Goal: Information Seeking & Learning: Learn about a topic

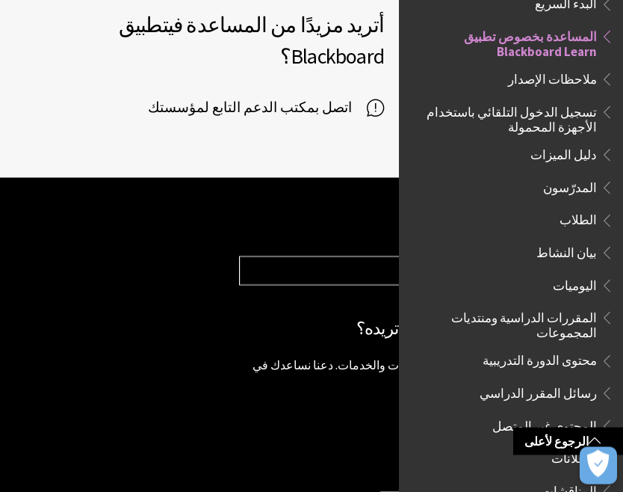
scroll to position [1252, 0]
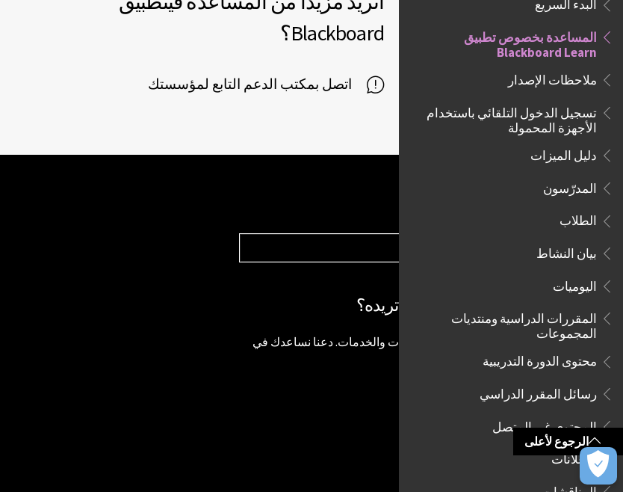
click at [580, 218] on span "الطلاب" at bounding box center [578, 219] width 37 height 20
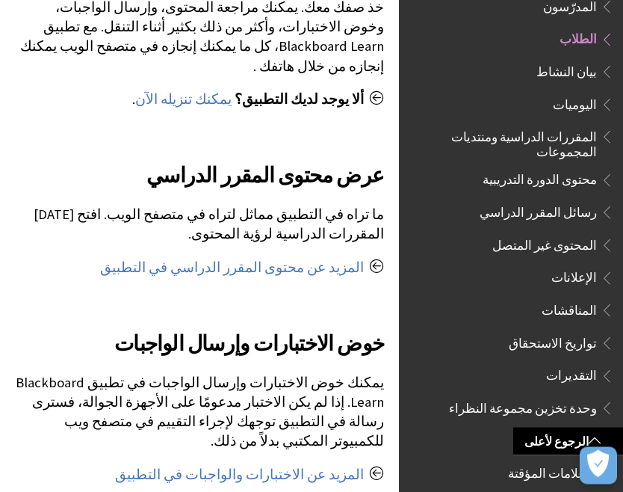
scroll to position [682, 0]
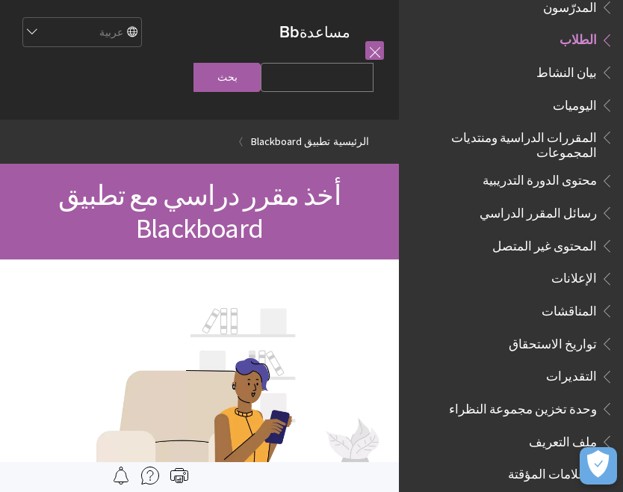
scroll to position [682, 0]
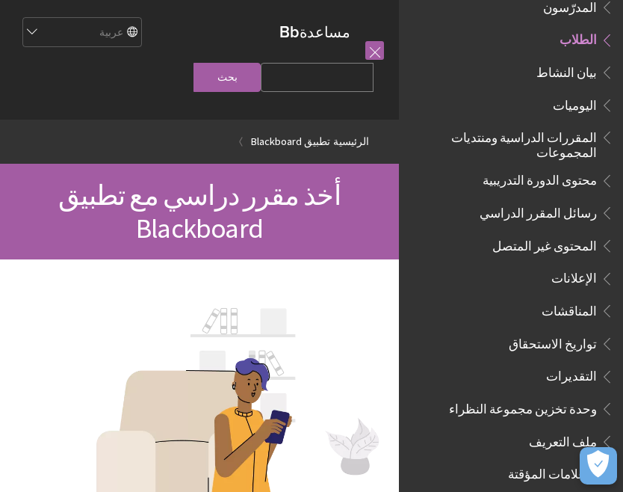
scroll to position [682, 0]
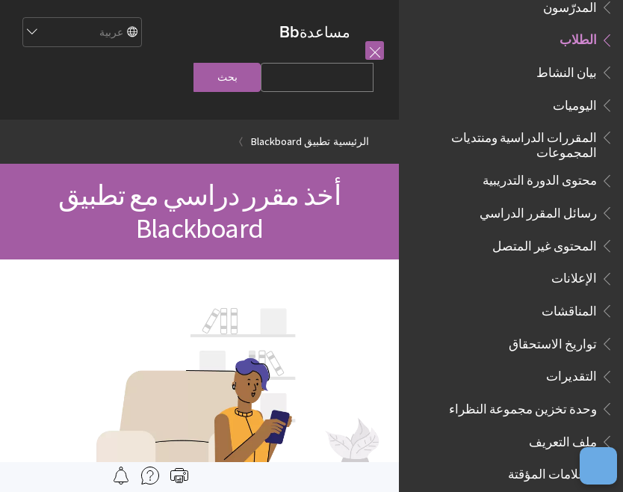
scroll to position [682, 0]
